Goal: Share content

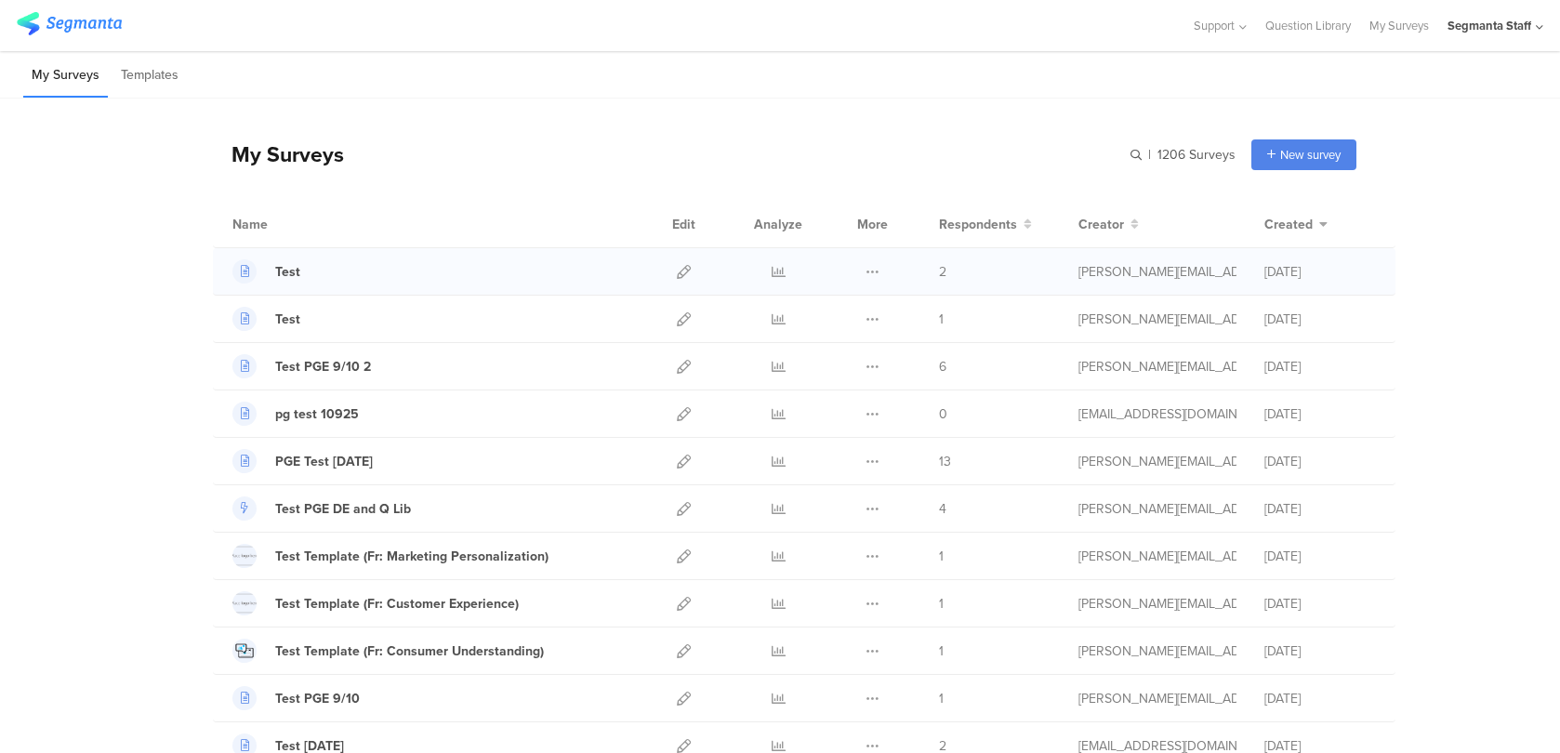
scroll to position [649, 0]
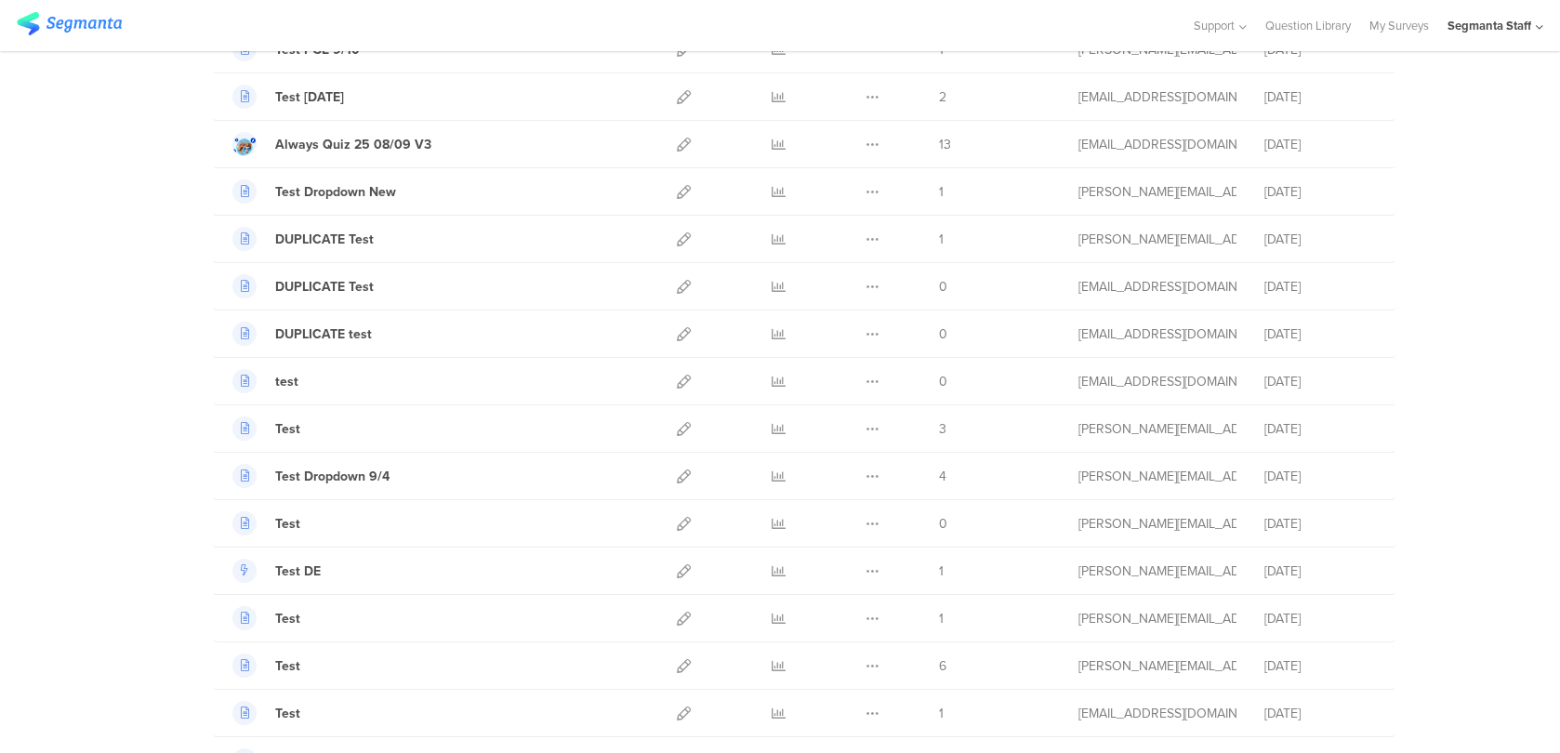
click at [1499, 27] on div "Segmanta Staff" at bounding box center [1489, 26] width 84 height 18
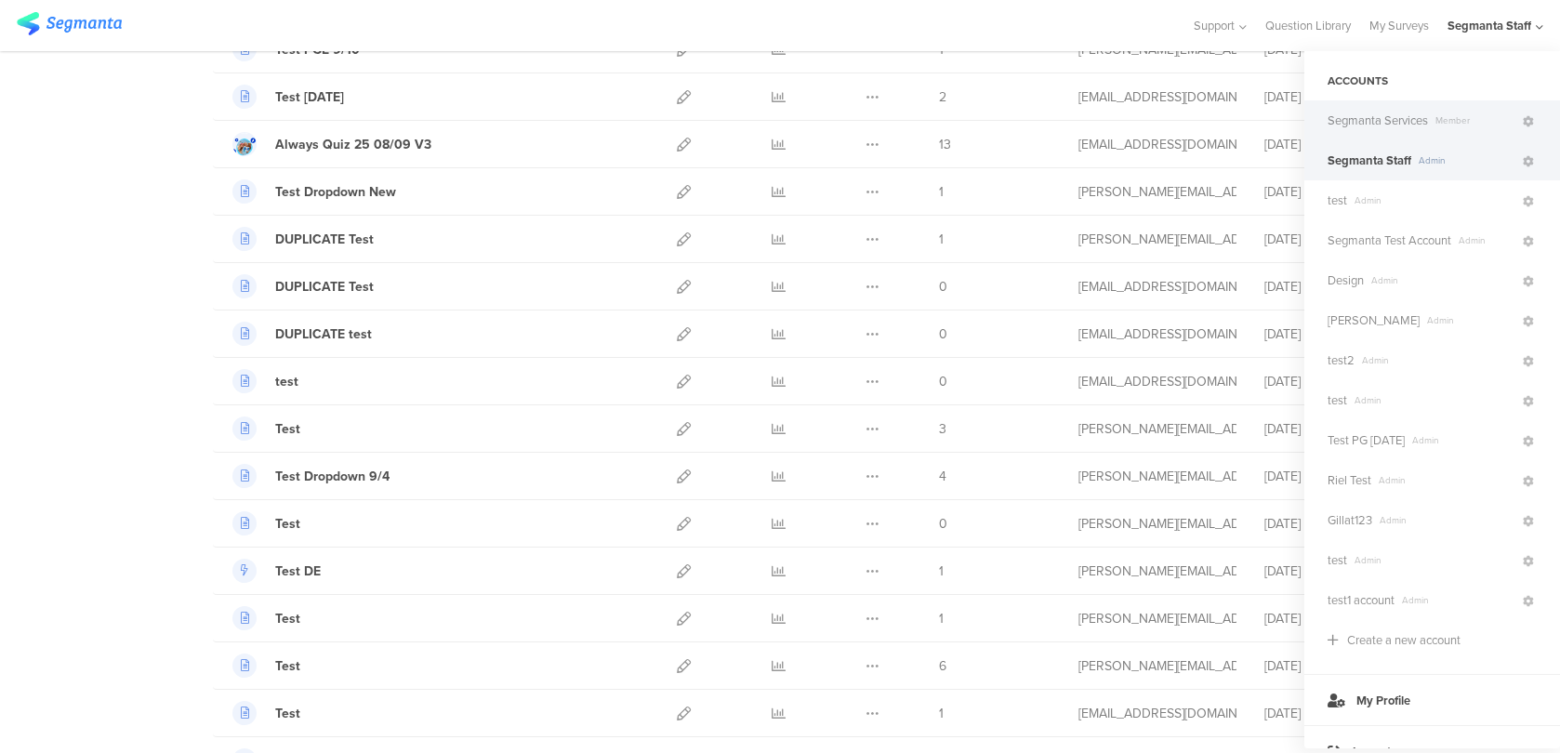
click at [1411, 125] on span "Segmanta Services" at bounding box center [1377, 121] width 100 height 18
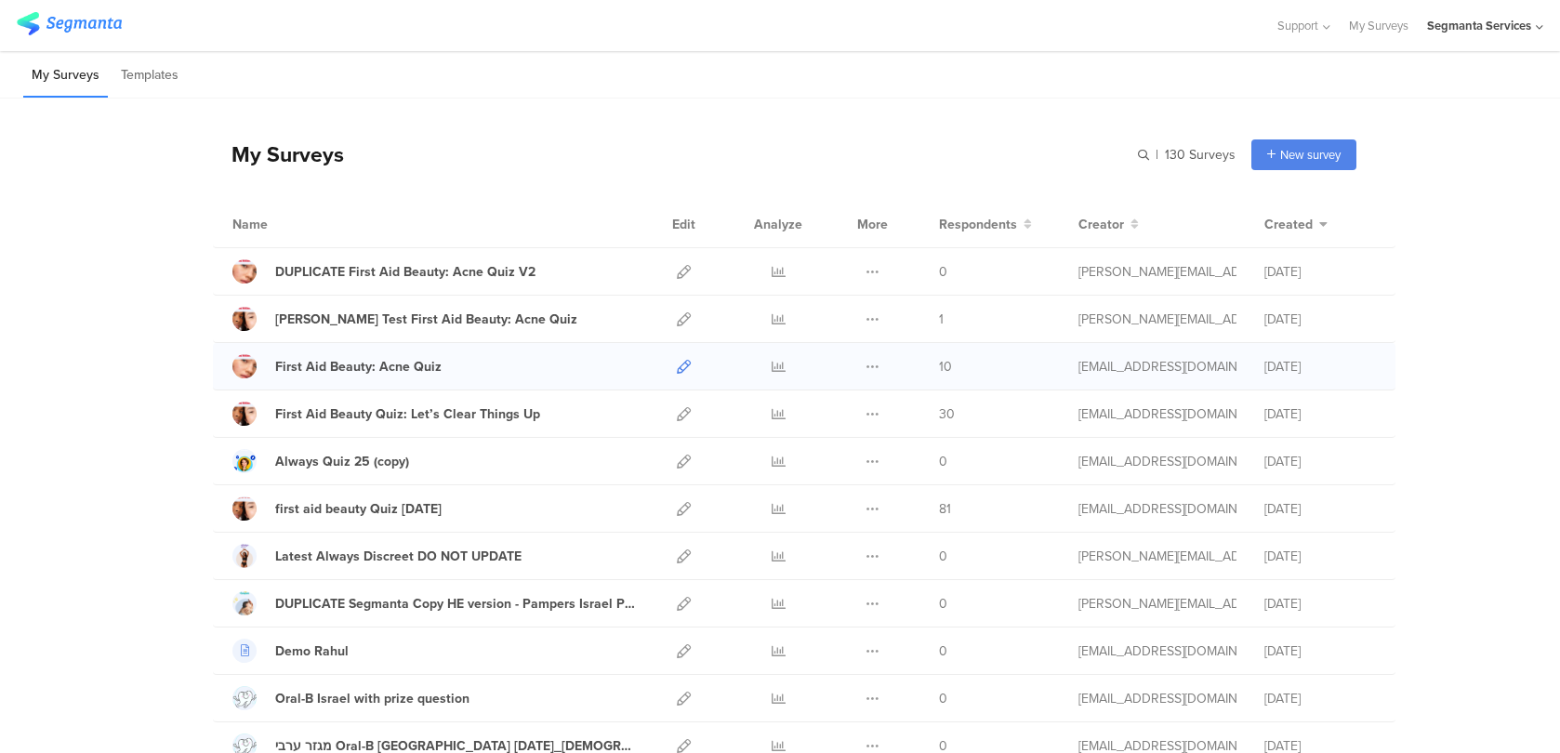
click at [680, 364] on icon at bounding box center [684, 367] width 14 height 14
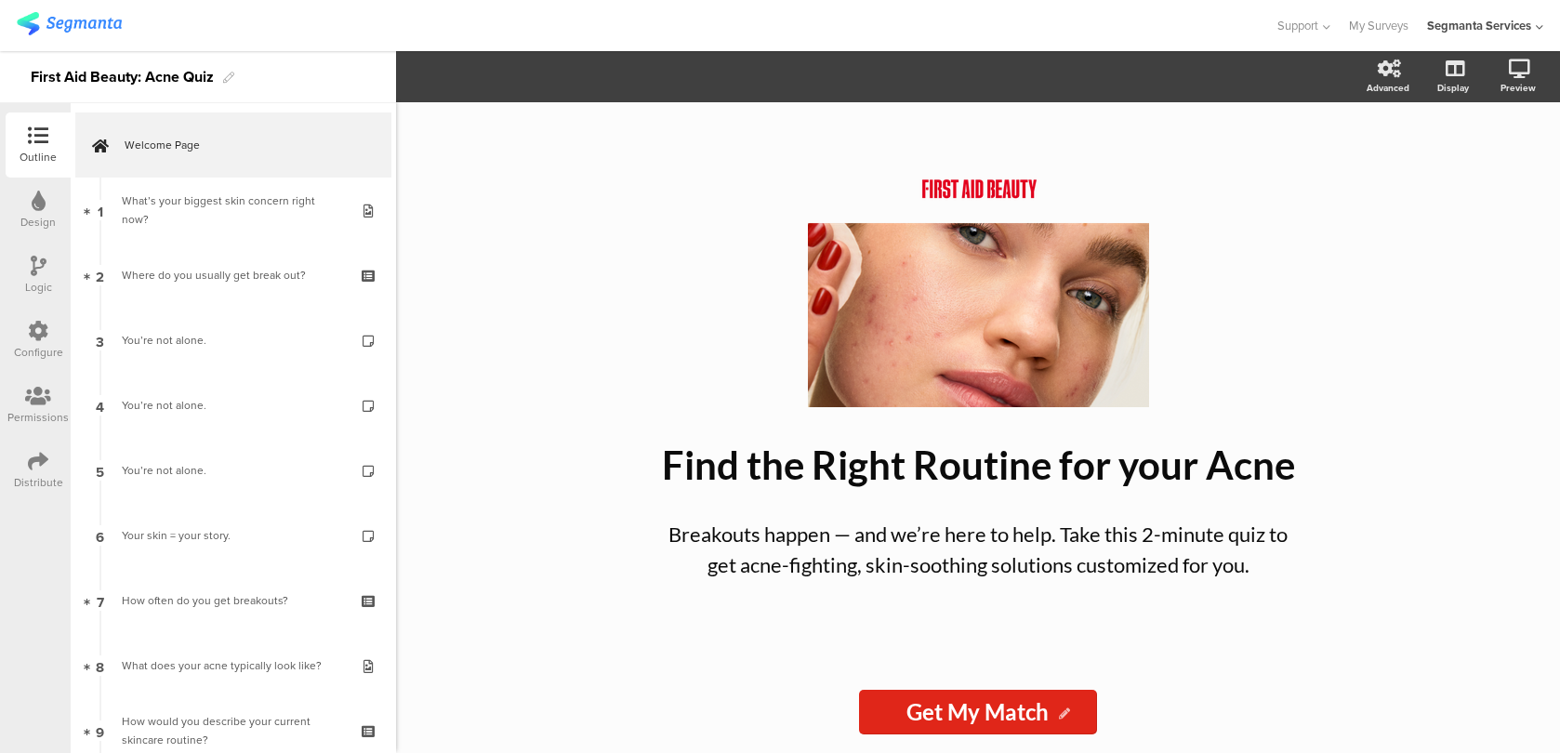
click at [30, 463] on icon at bounding box center [38, 461] width 20 height 20
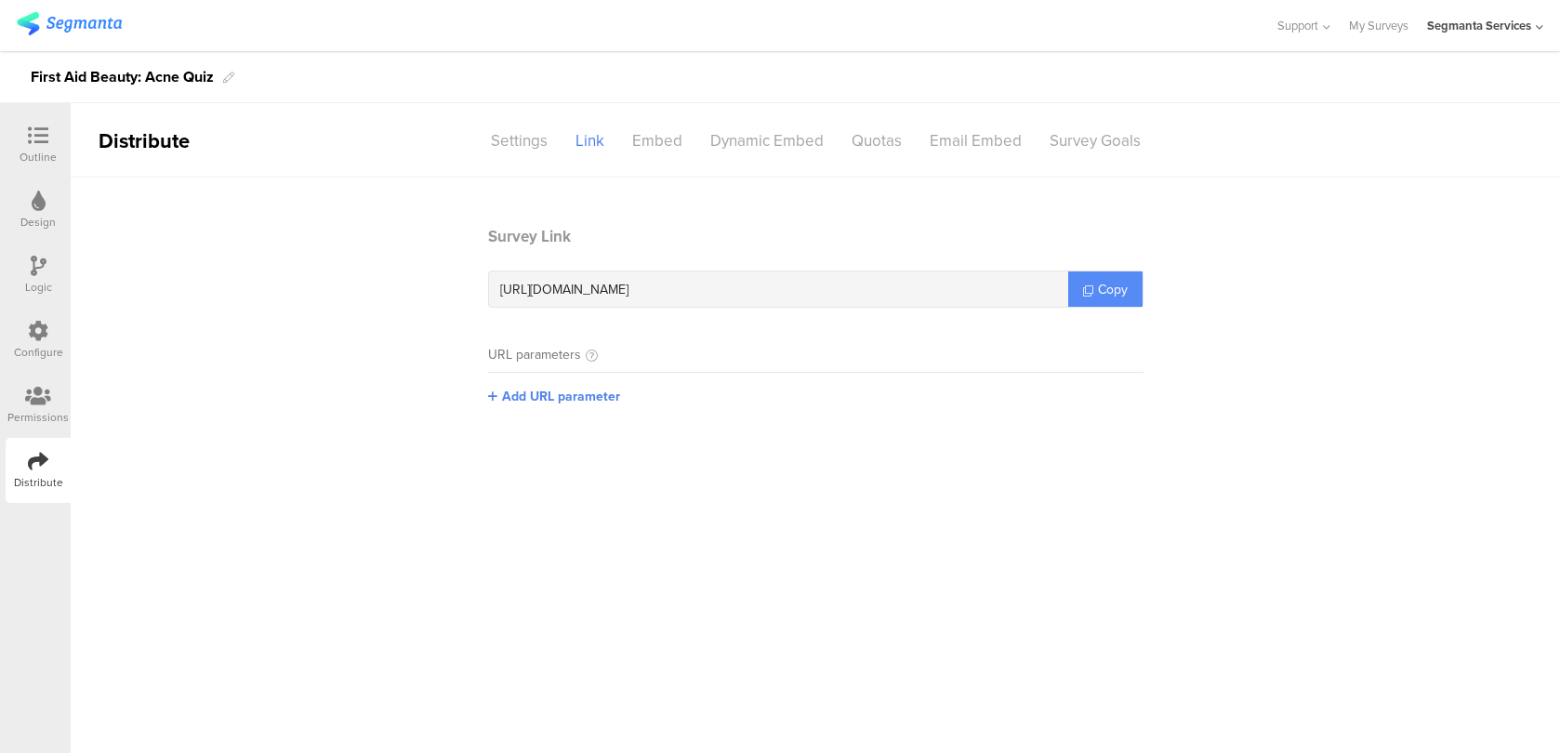
click at [1109, 280] on span "Copy" at bounding box center [1113, 290] width 30 height 20
